Goal: Communication & Community: Answer question/provide support

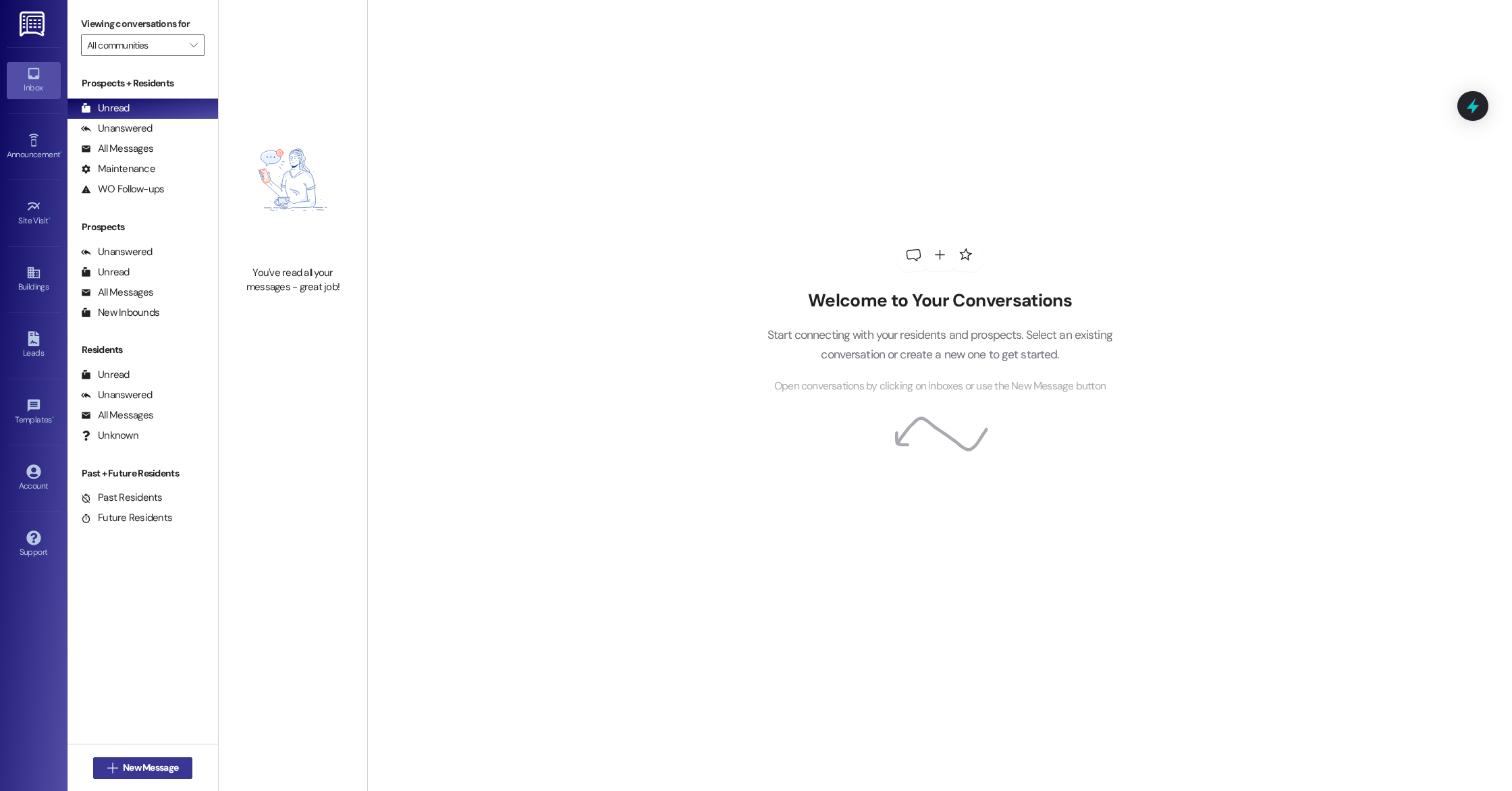
click at [105, 761] on span " New Message" at bounding box center [143, 767] width 77 height 14
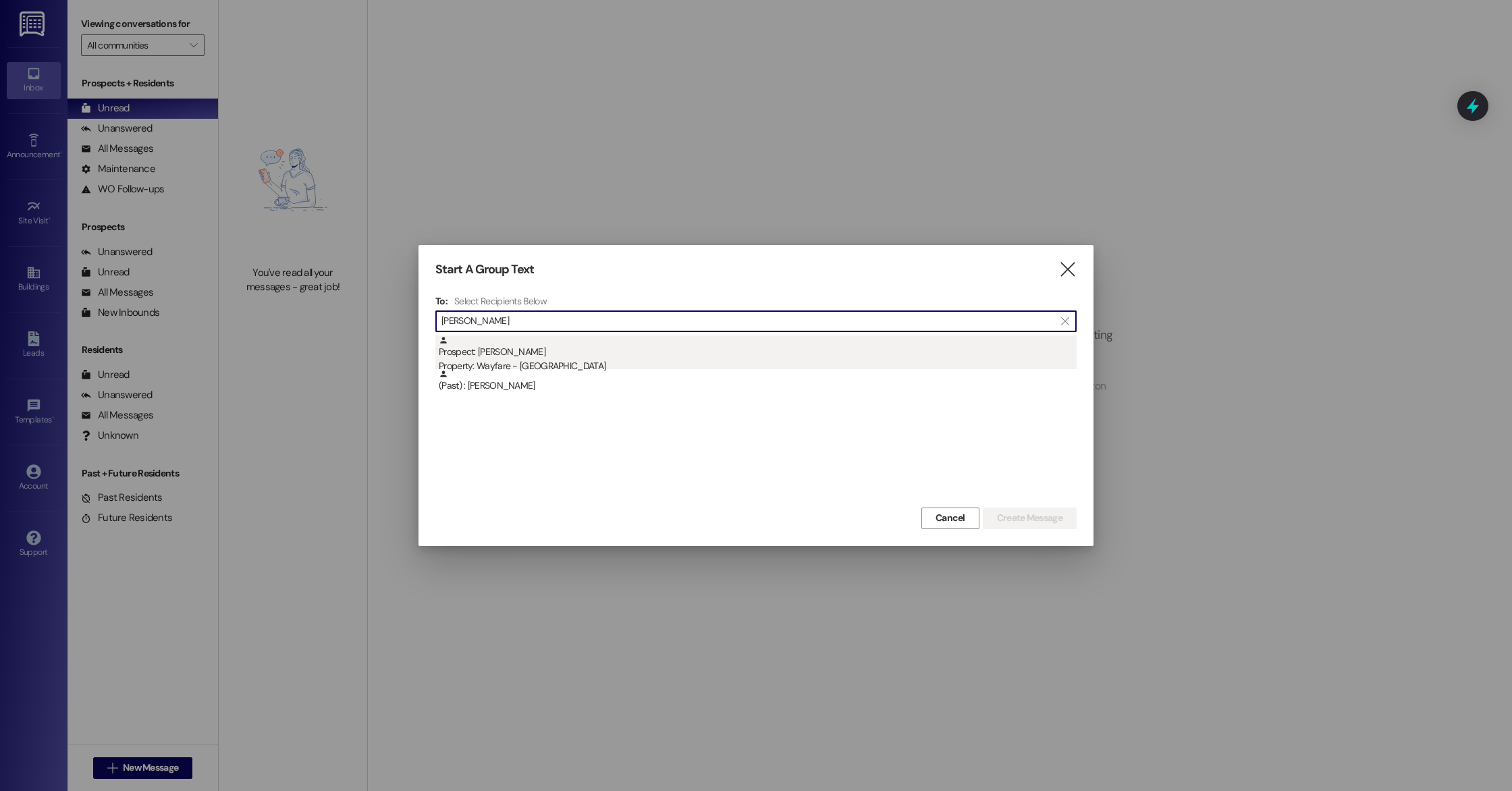
type input "[PERSON_NAME]"
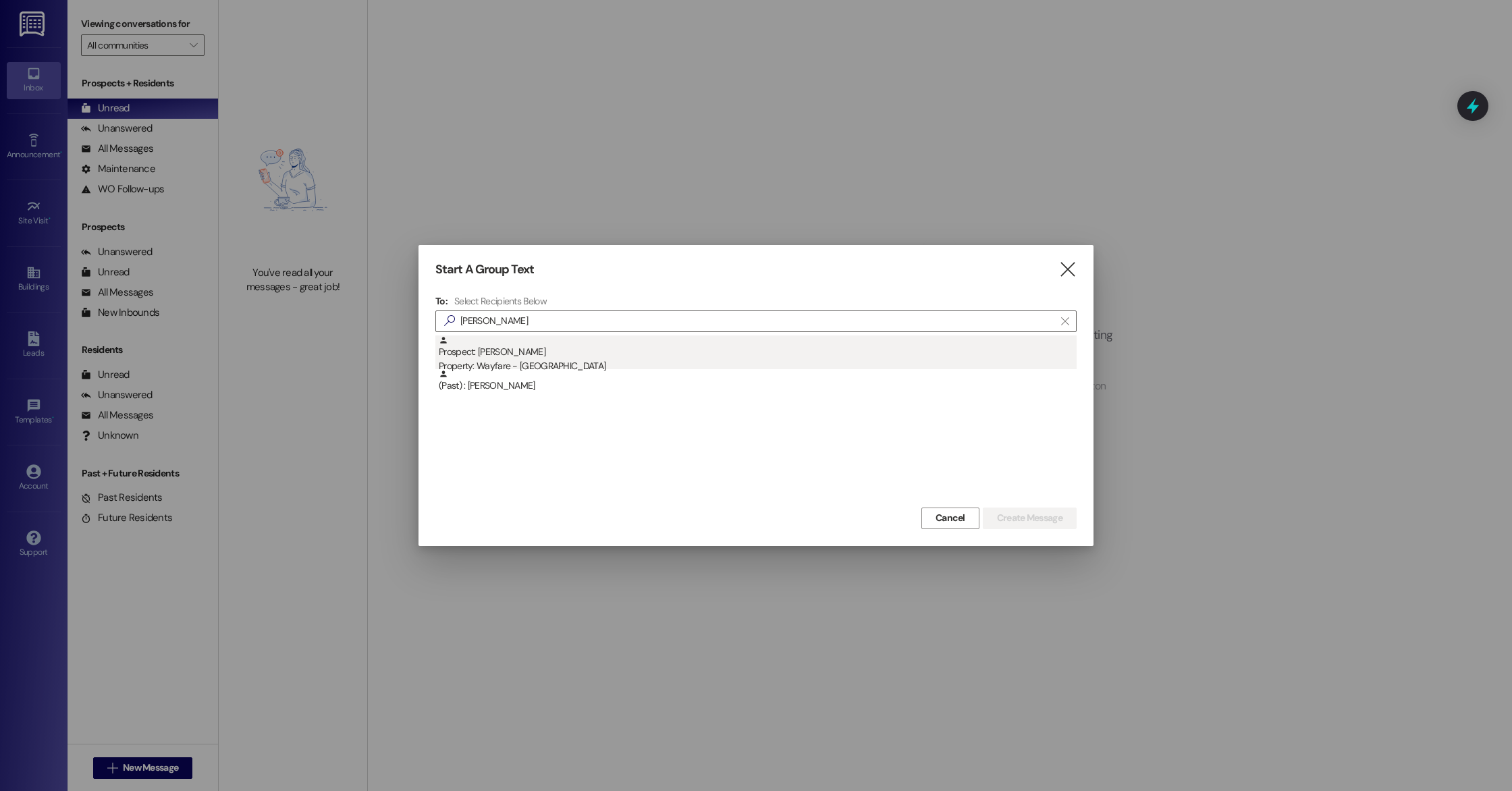
click at [551, 360] on div "Property: Wayfare - [GEOGRAPHIC_DATA]" at bounding box center [758, 366] width 638 height 14
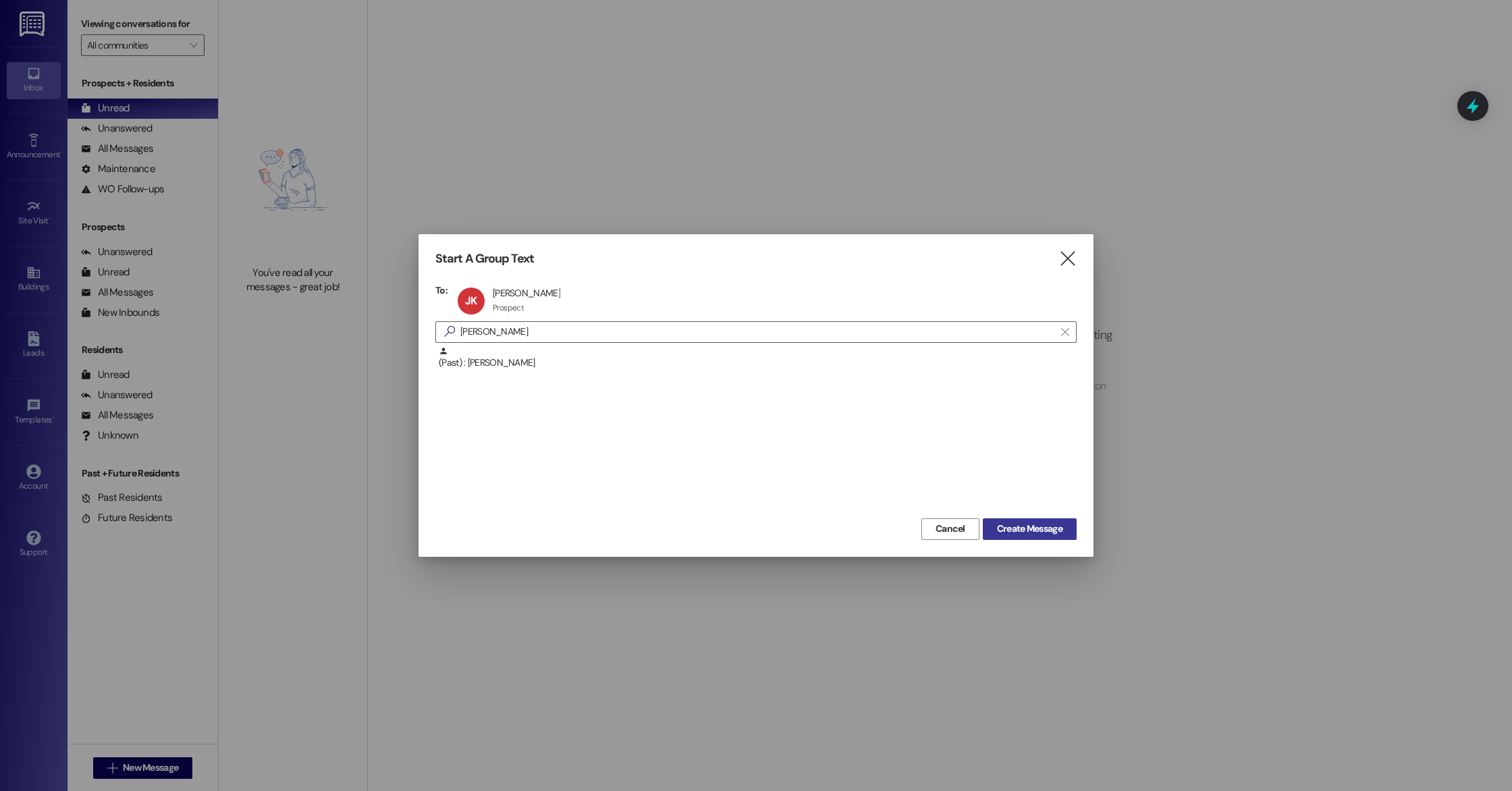
click at [1012, 522] on span "Create Message" at bounding box center [1029, 528] width 65 height 14
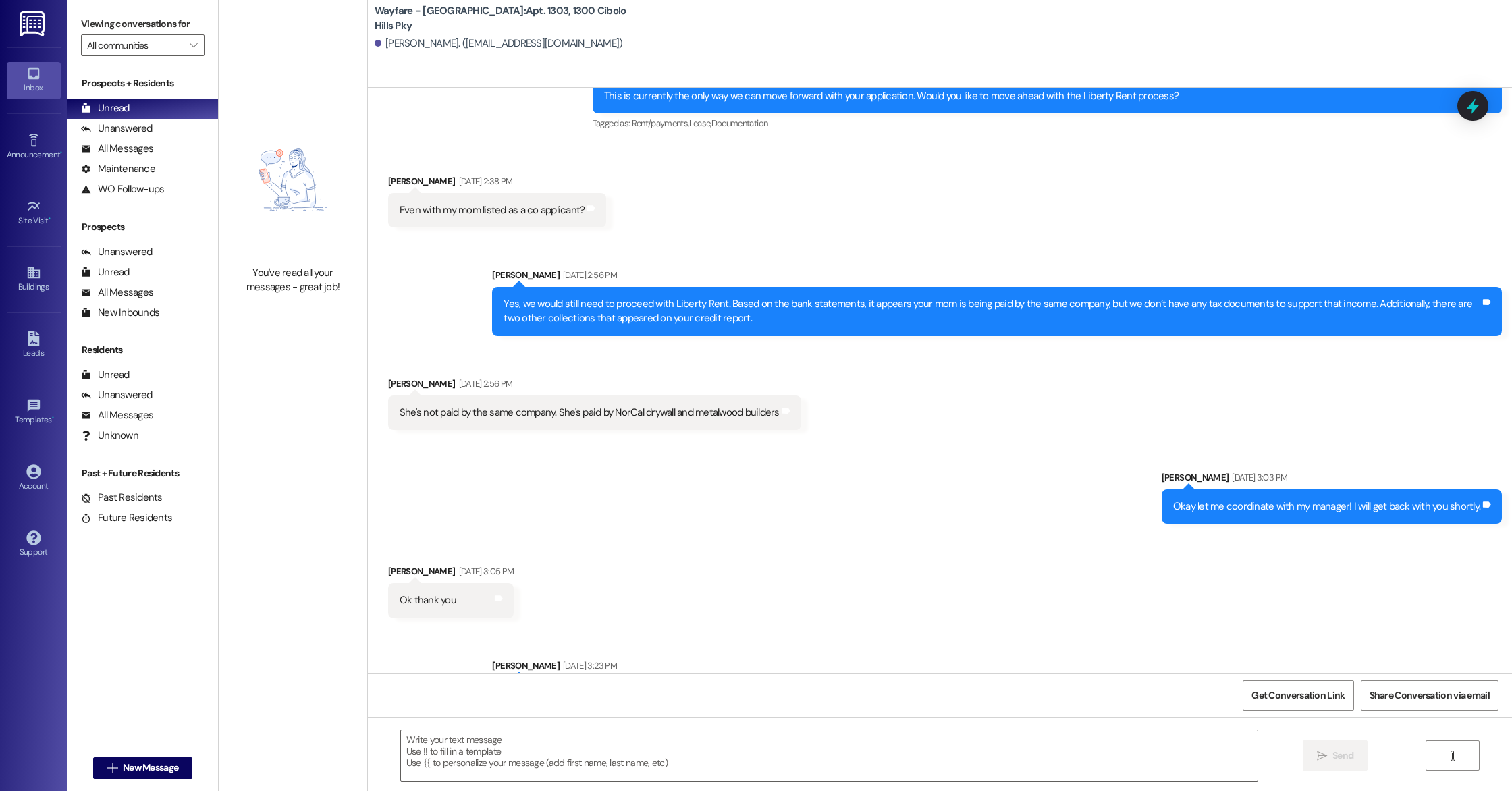
scroll to position [1773, 0]
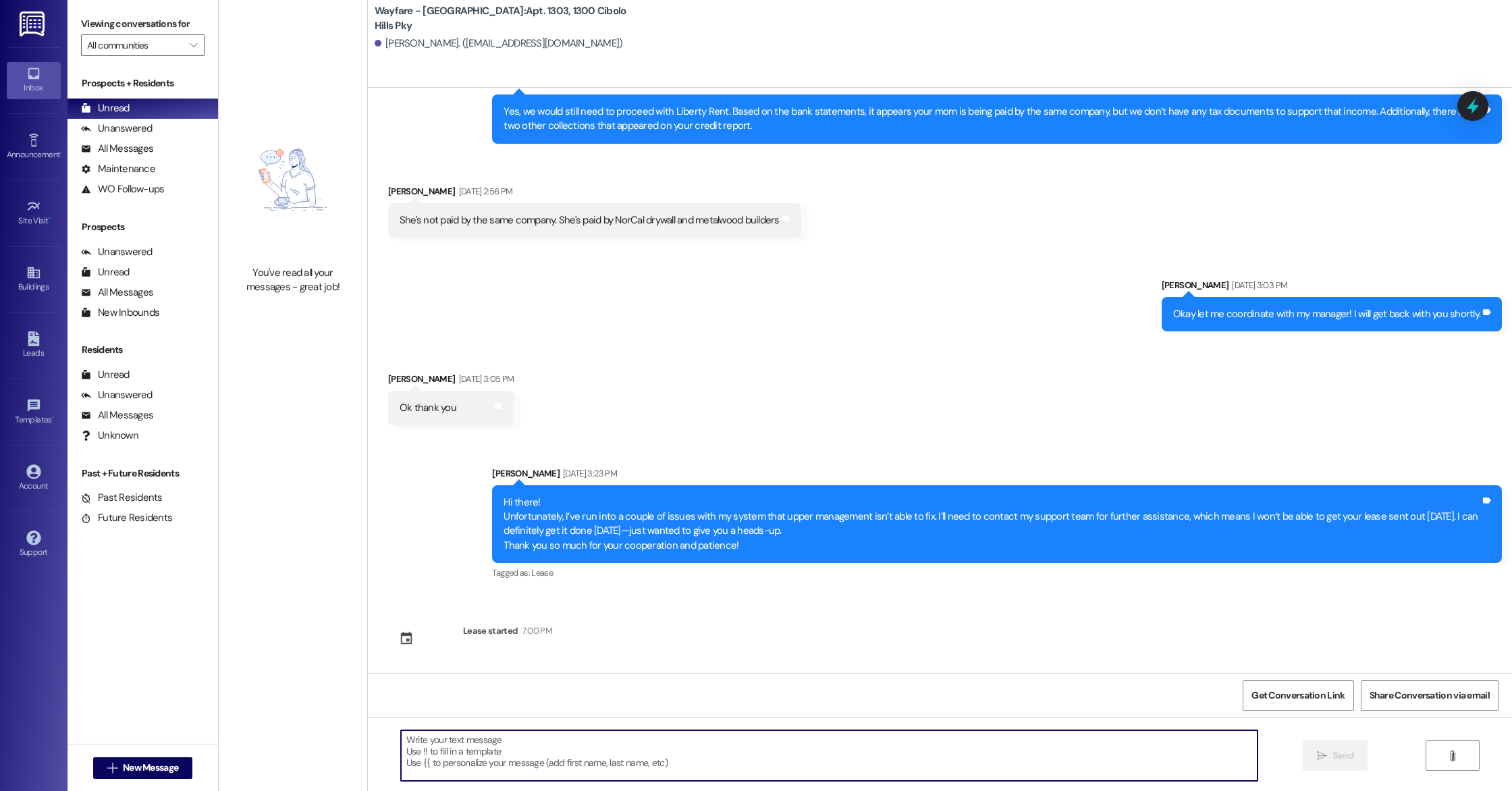
paste textarea "Hi [PERSON_NAME], we’re still putting the finishing touches on your apartment t…"
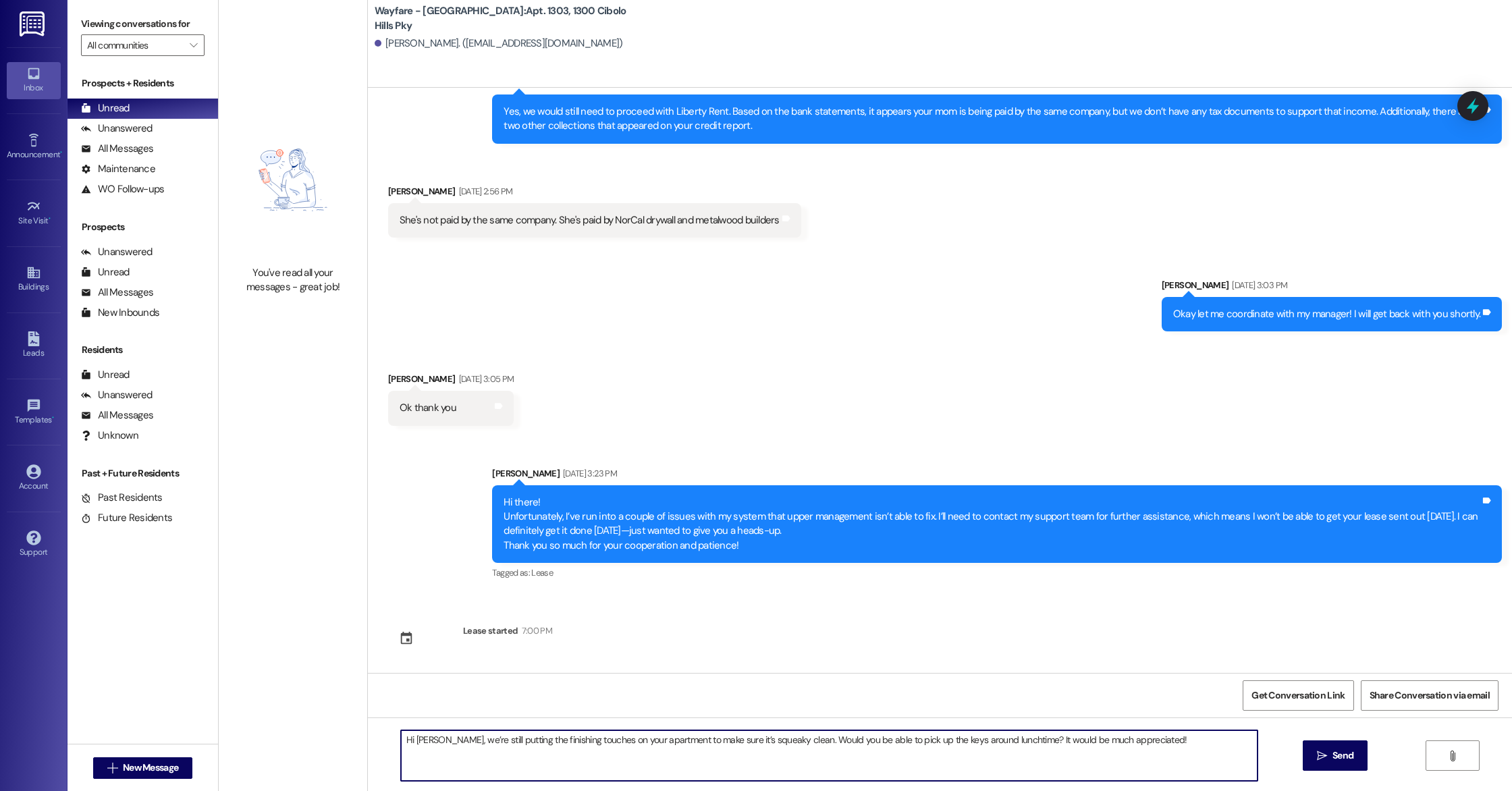
click at [427, 741] on textarea "Hi [PERSON_NAME], we’re still putting the finishing touches on your apartment t…" at bounding box center [829, 756] width 856 height 51
click at [1174, 755] on textarea "Hi [PERSON_NAME], we’re still putting the finishing touches on your apartment t…" at bounding box center [829, 756] width 856 height 51
type textarea "Hi [PERSON_NAME], we’re still putting the finishing touches on your apartment t…"
click at [1344, 767] on button " Send" at bounding box center [1335, 756] width 65 height 30
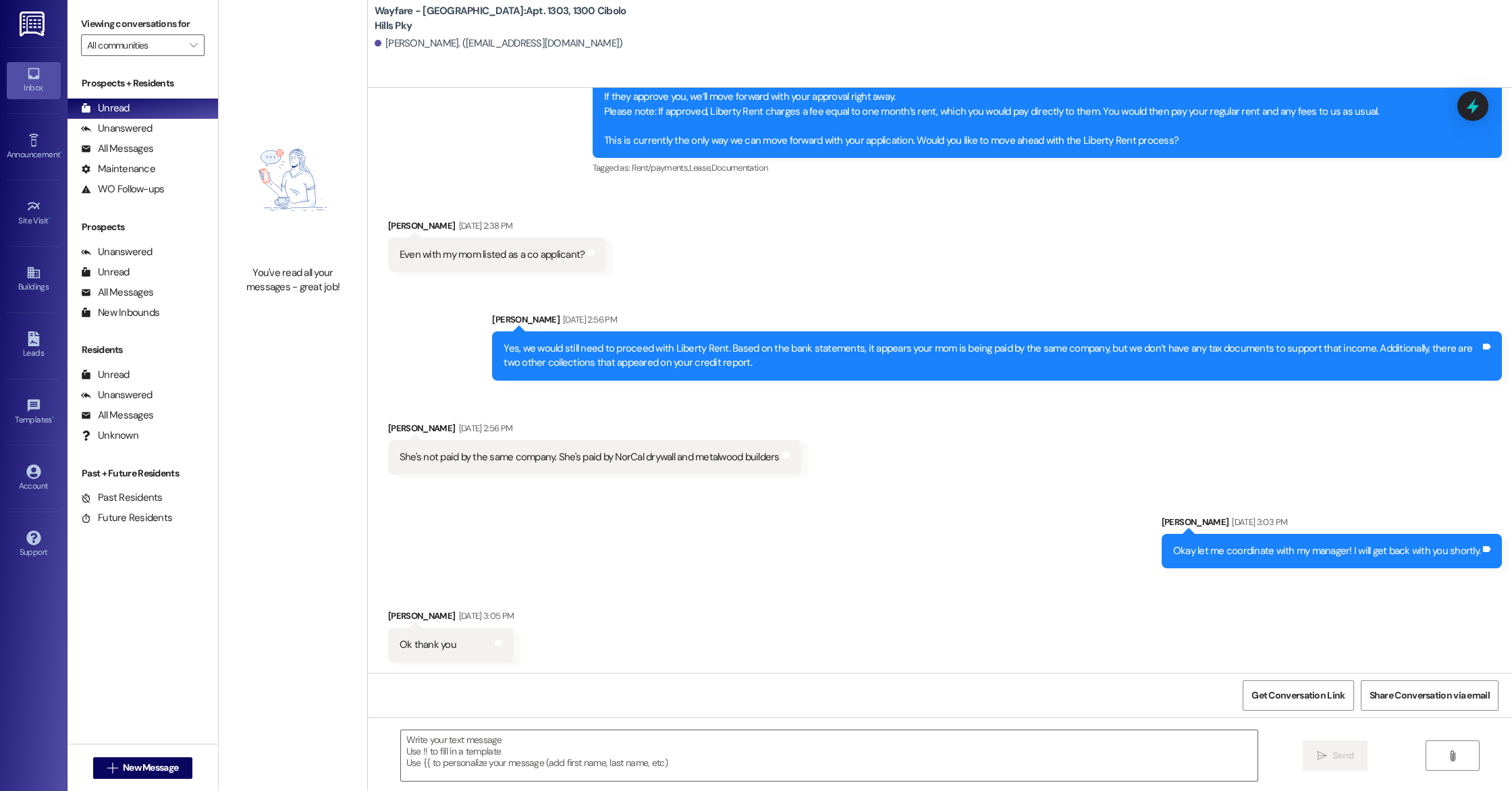
scroll to position [1536, 0]
